Goal: Information Seeking & Learning: Learn about a topic

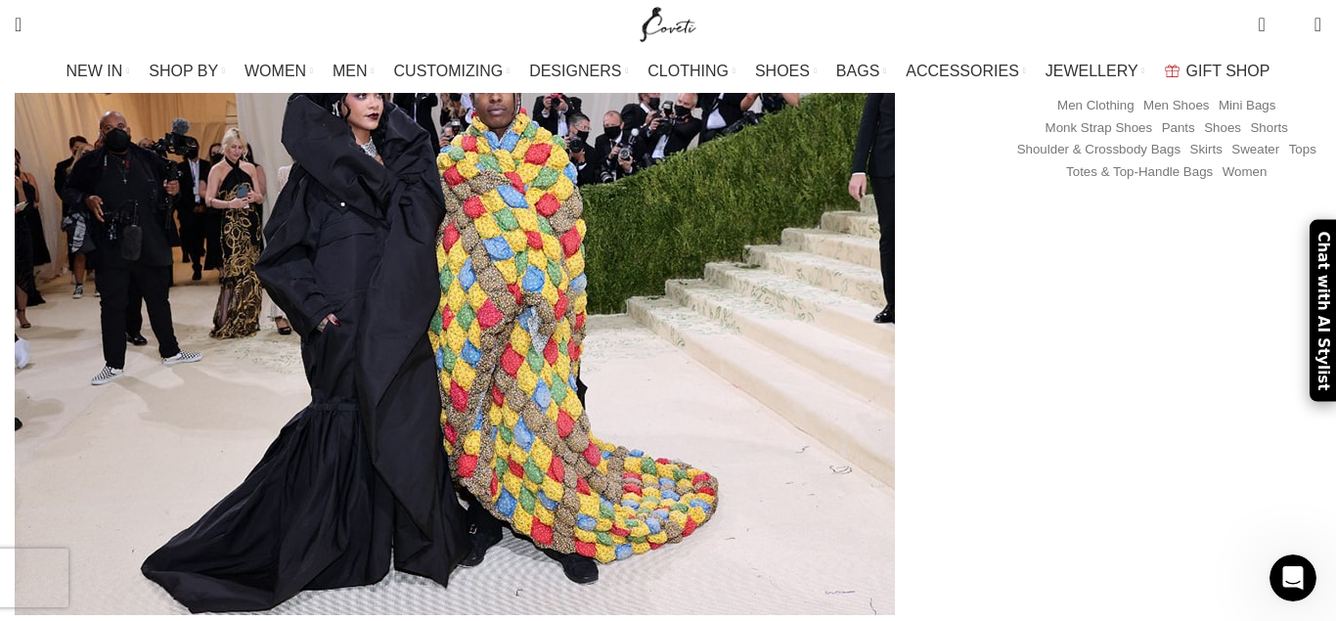
scroll to position [898, 0]
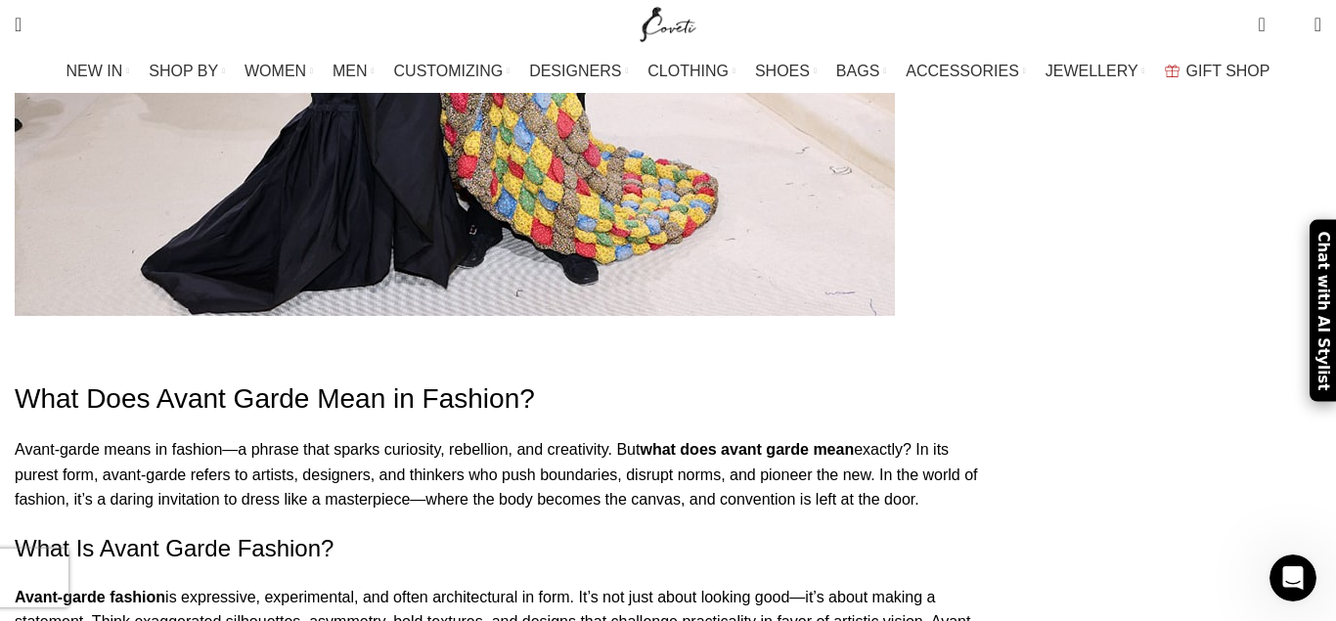
click at [88, 379] on h1 "What Does Avant Garde Mean in Fashion?" at bounding box center [501, 398] width 973 height 38
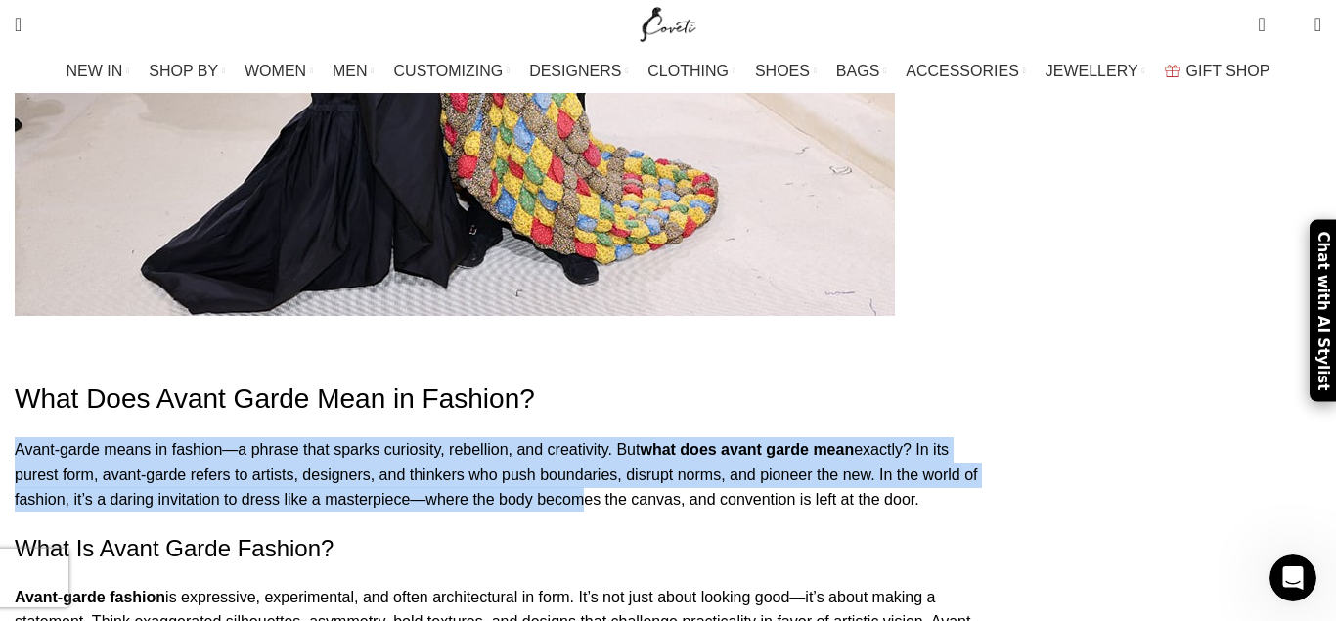
drag, startPoint x: 85, startPoint y: 376, endPoint x: 481, endPoint y: 429, distance: 399.7
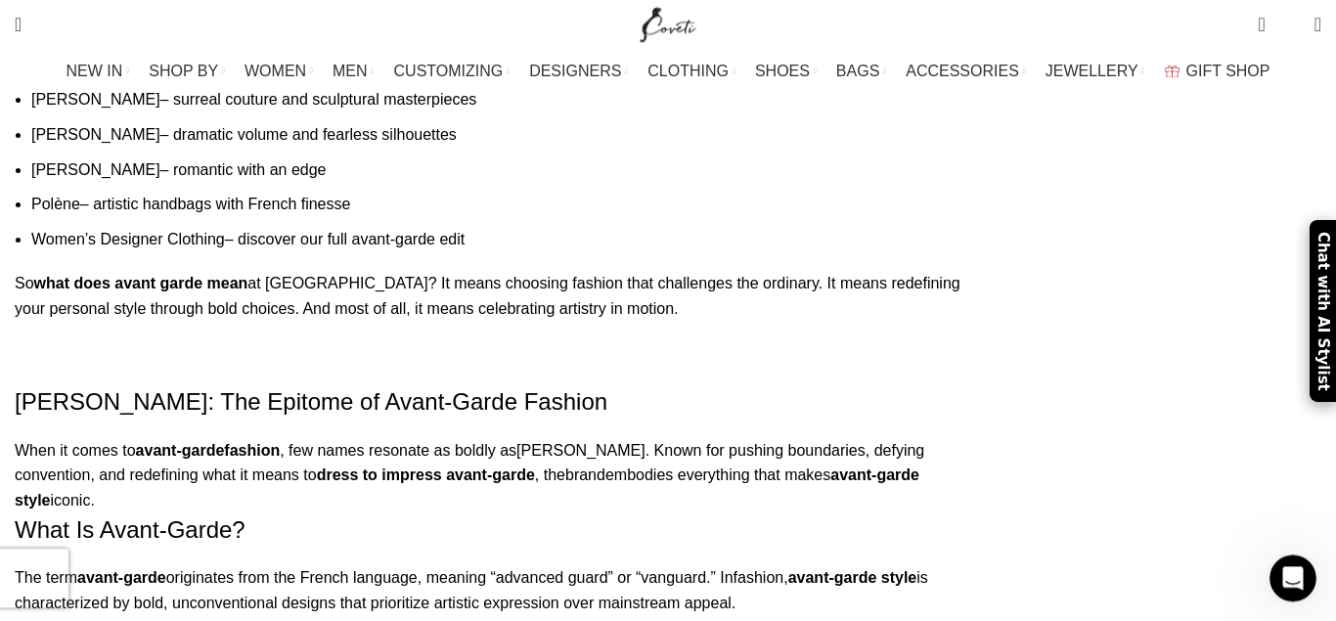
scroll to position [3292, 0]
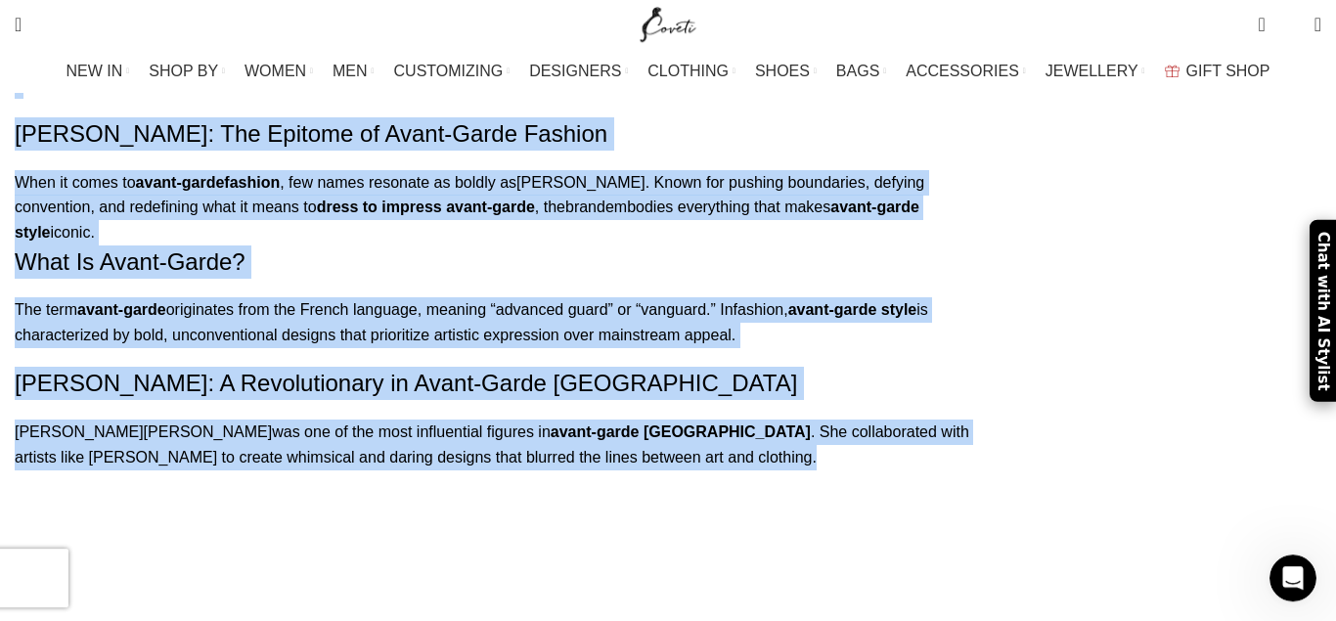
scroll to position [3591, 0]
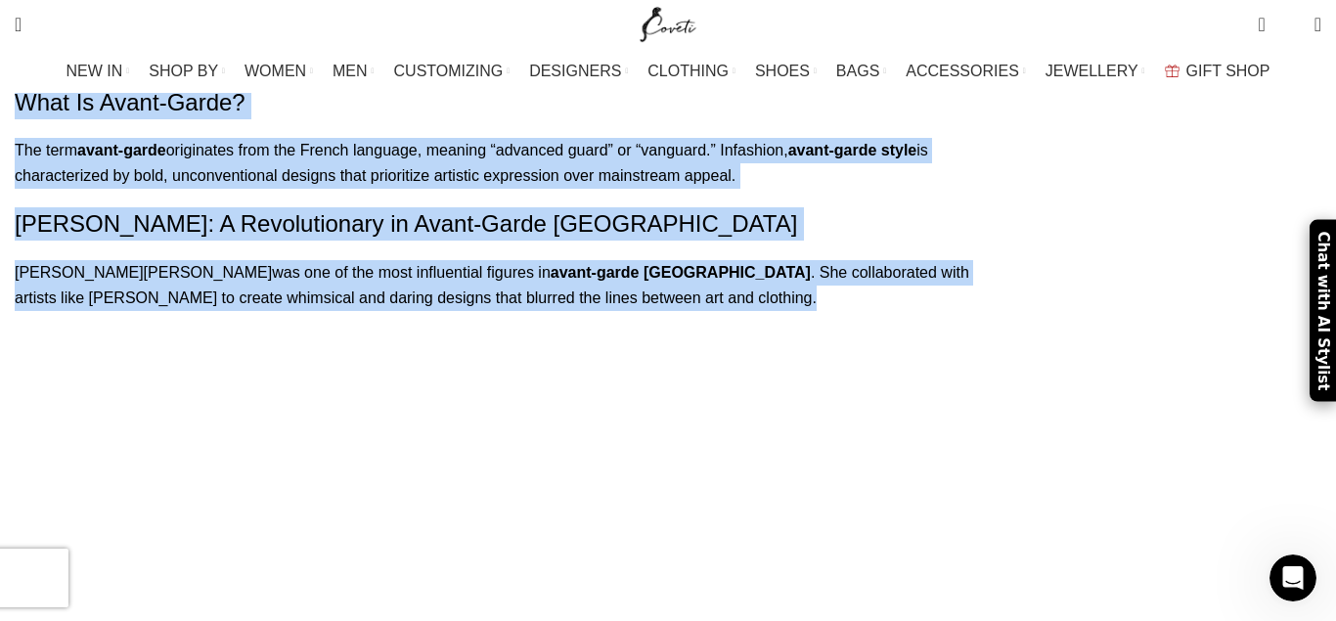
copy div "Lorem-ipsum dolor si ametcon—a elitse doei tempor incididun, utlaboree, dol mag…"
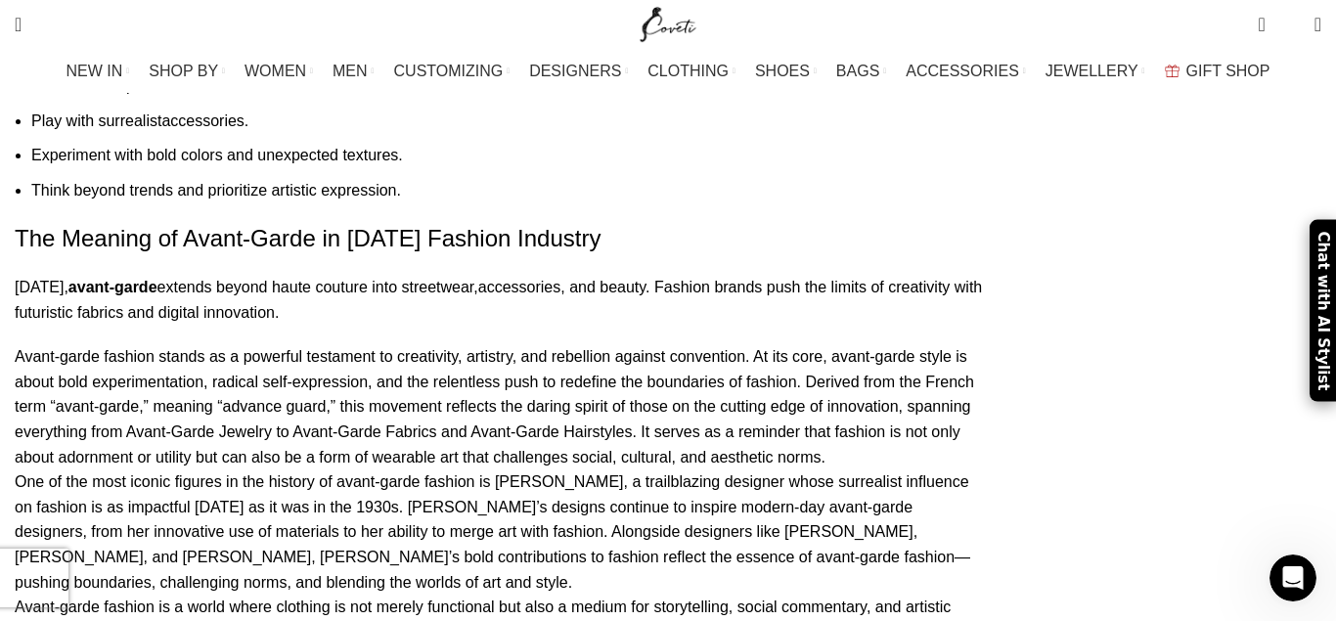
scroll to position [4289, 0]
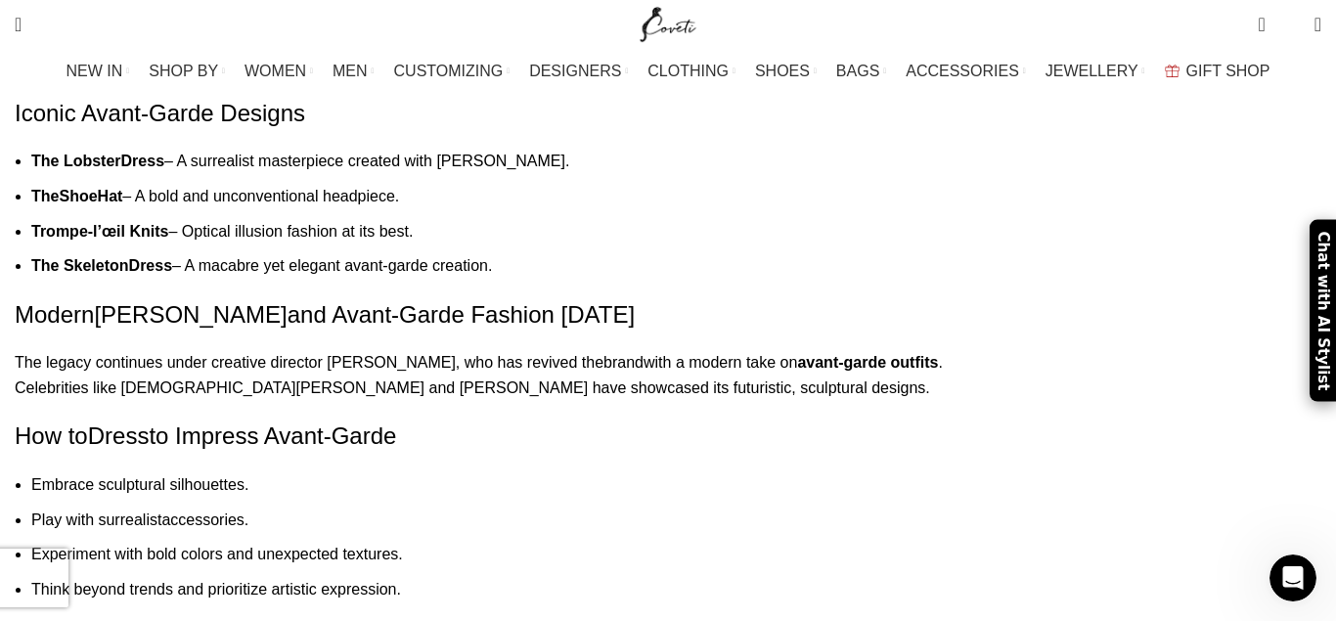
drag, startPoint x: 87, startPoint y: 187, endPoint x: 505, endPoint y: 426, distance: 481.4
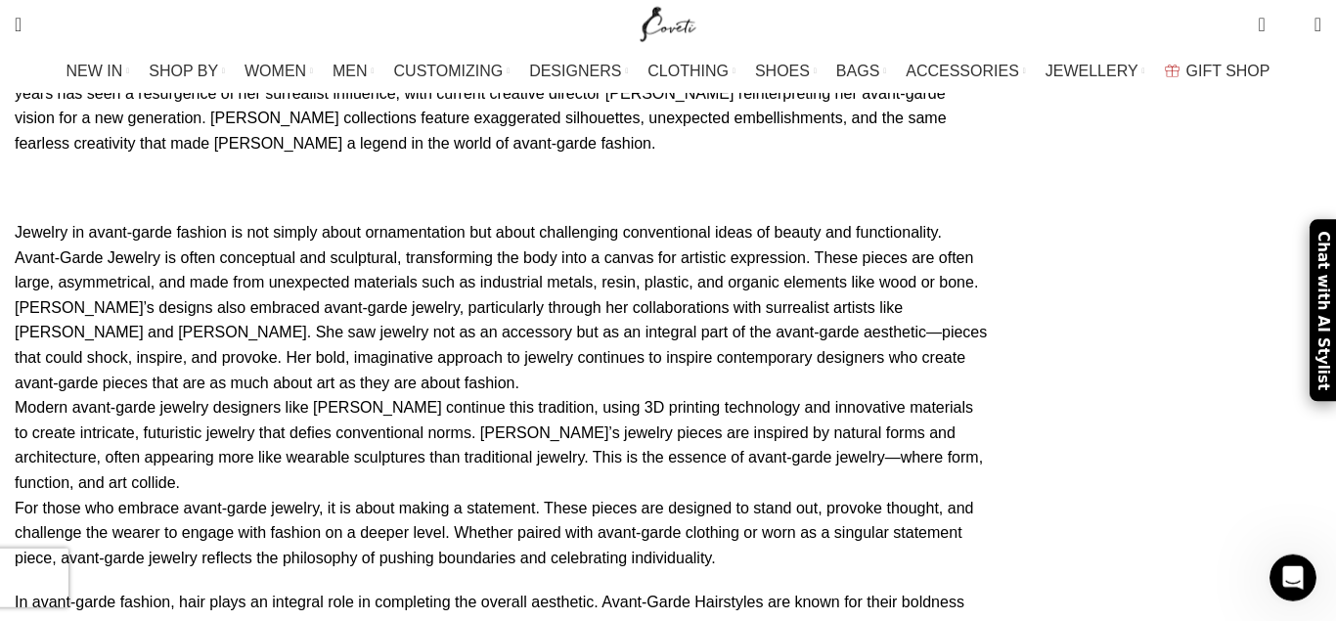
scroll to position [6982, 0]
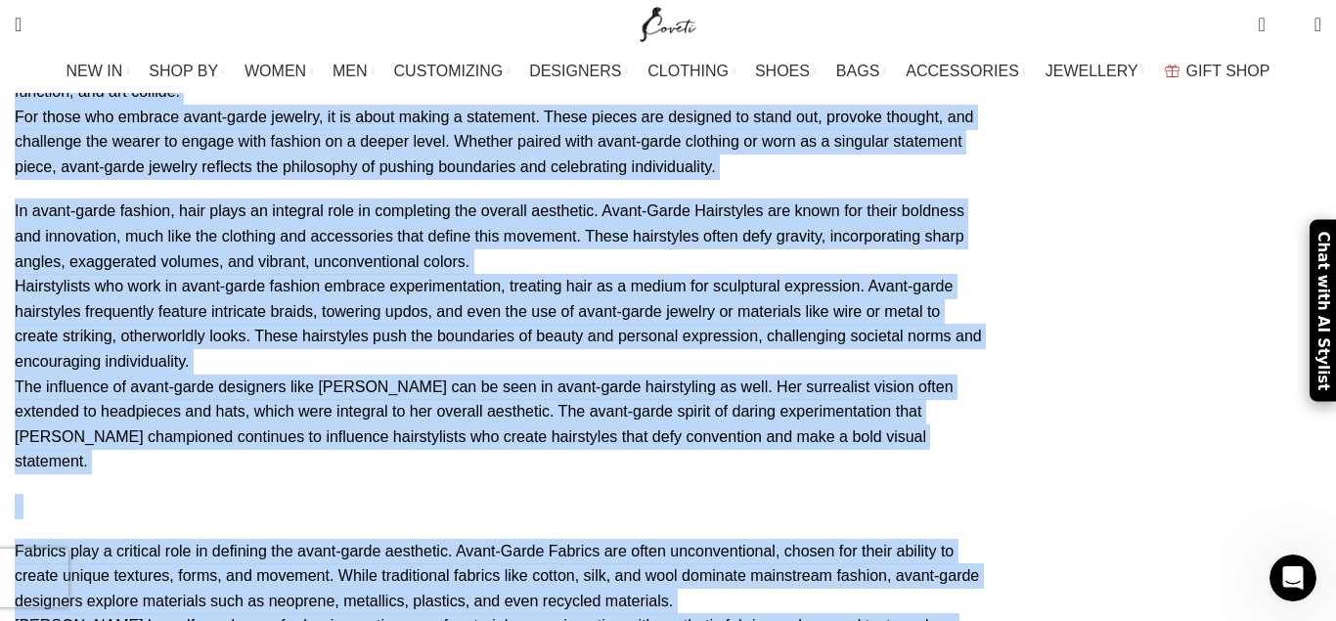
scroll to position [7581, 0]
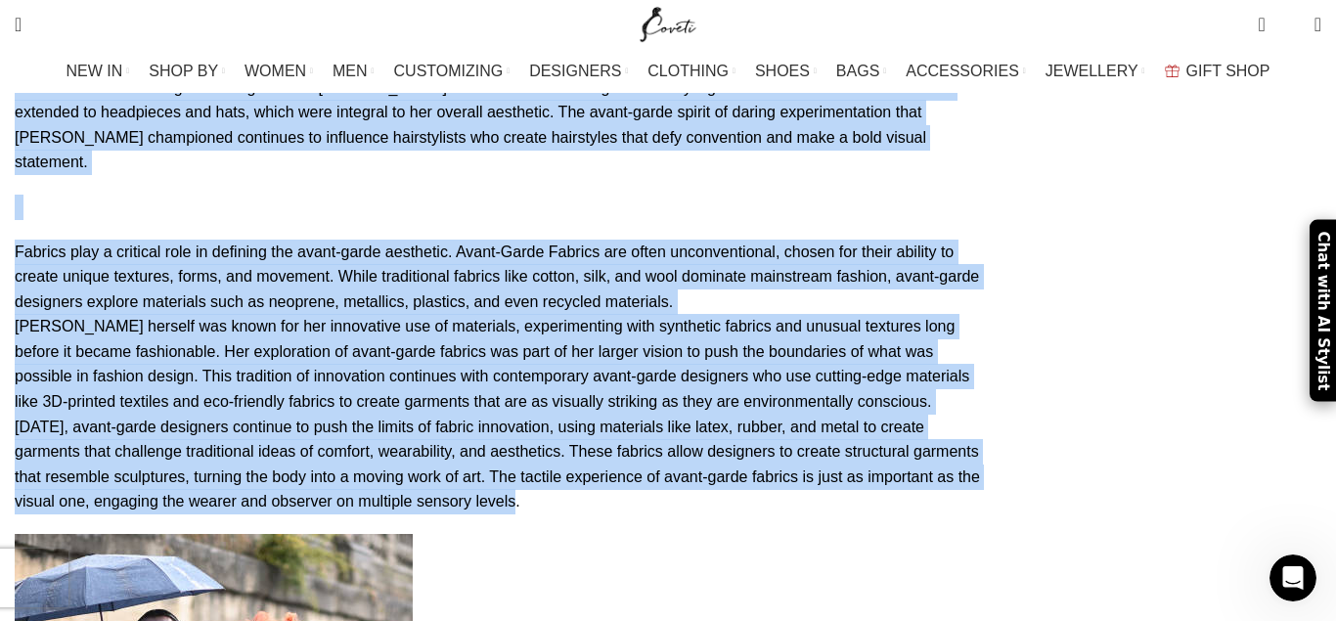
drag, startPoint x: 588, startPoint y: 503, endPoint x: 548, endPoint y: 374, distance: 135.2
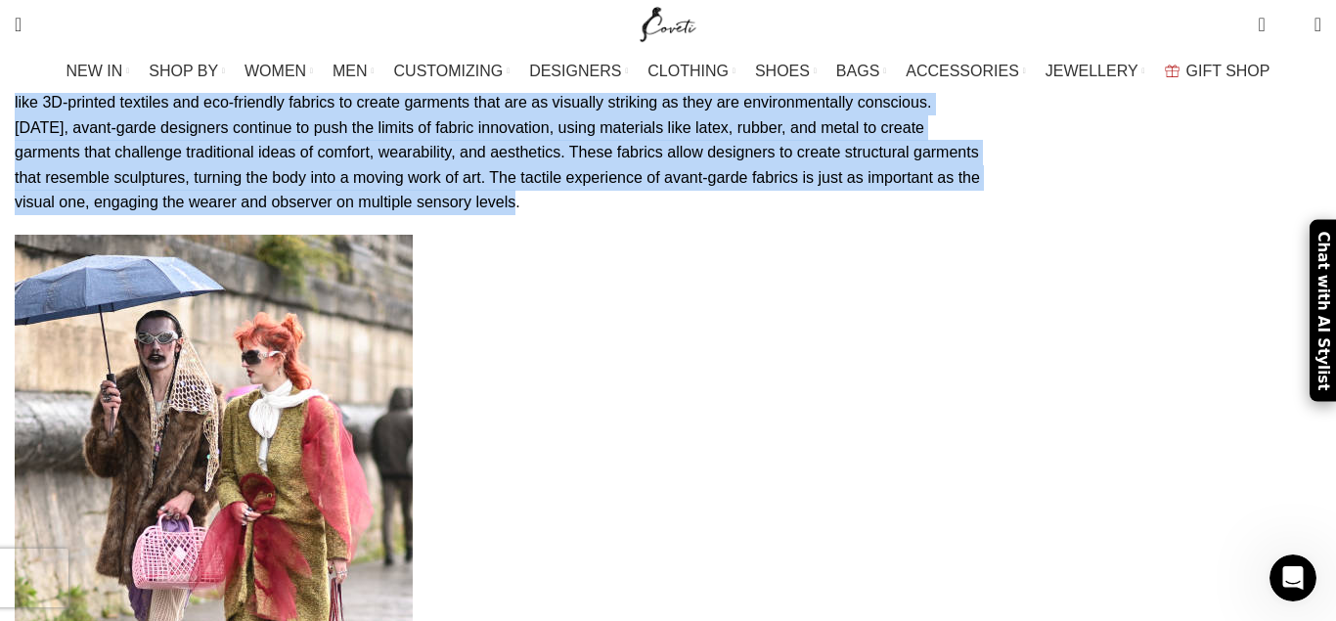
copy div "Lor Ipsumdo si Ametc-Adipi el Seddo’e Tempori Utlabore Etdol, magna-aliqu enima…"
